Goal: Task Accomplishment & Management: Use online tool/utility

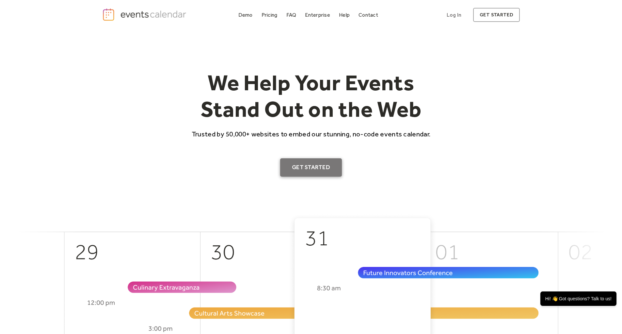
click at [310, 169] on link "Get Started" at bounding box center [311, 167] width 62 height 18
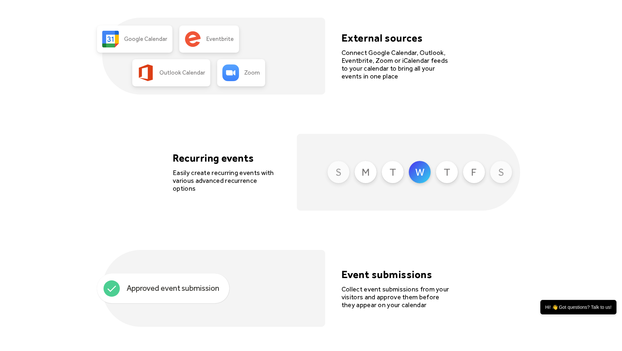
scroll to position [1470, 0]
